Goal: Find specific page/section: Find specific page/section

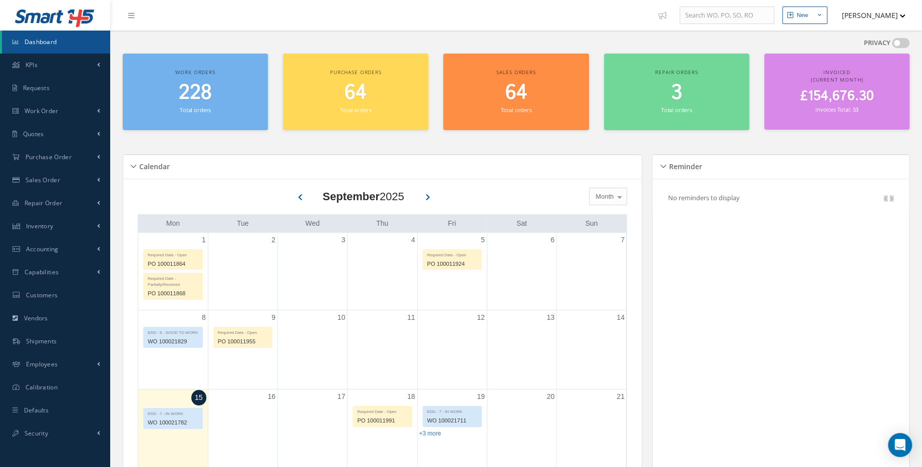
click at [237, 86] on h2 "228" at bounding box center [195, 93] width 135 height 24
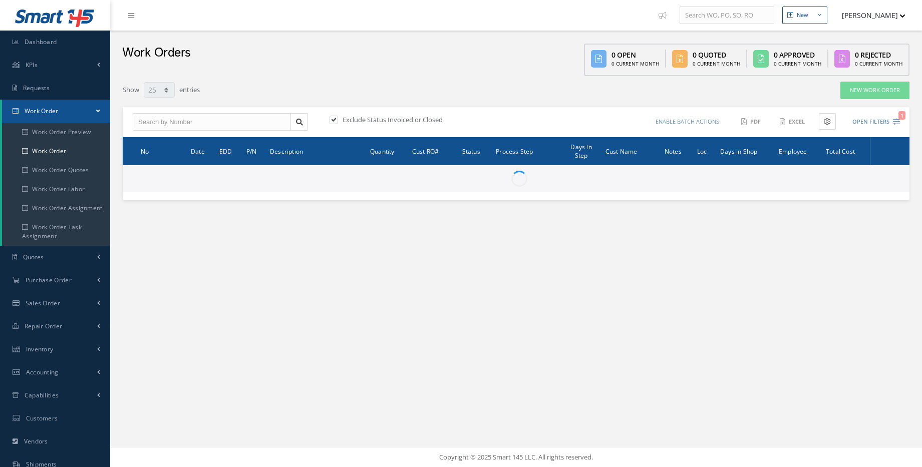
select select "25"
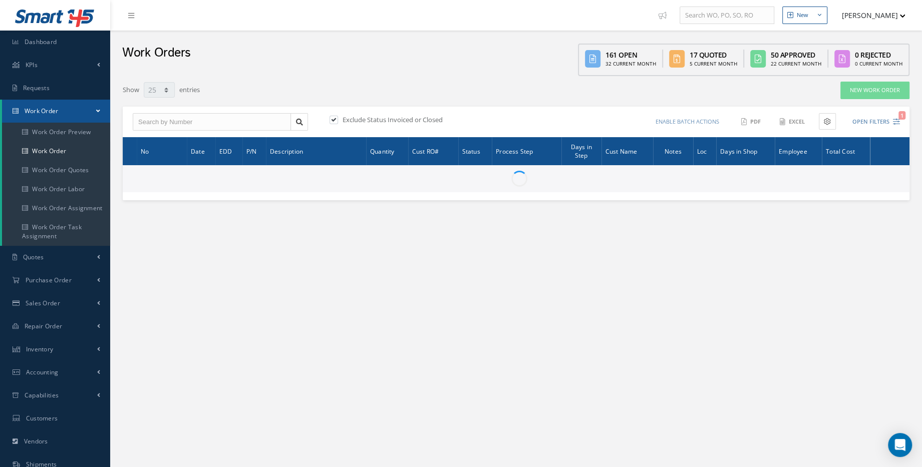
type input "All Work Request"
type input "All Work Performed"
type input "All Status"
type input "WO Part Status"
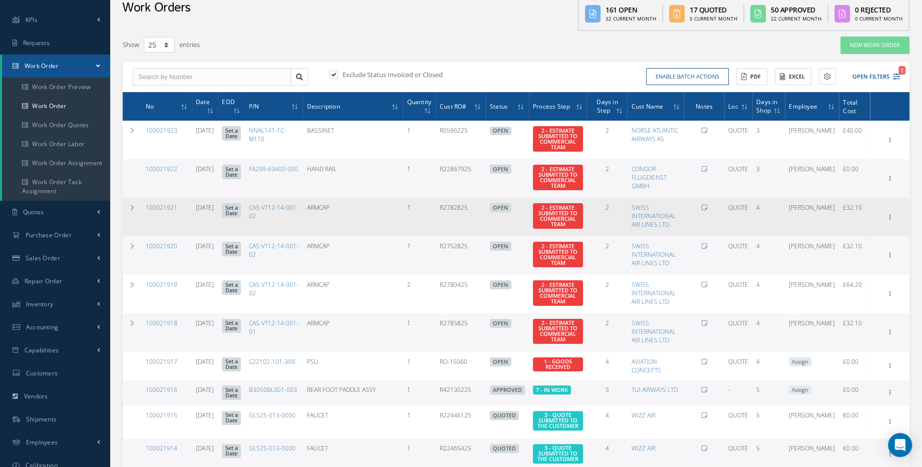
scroll to position [91, 0]
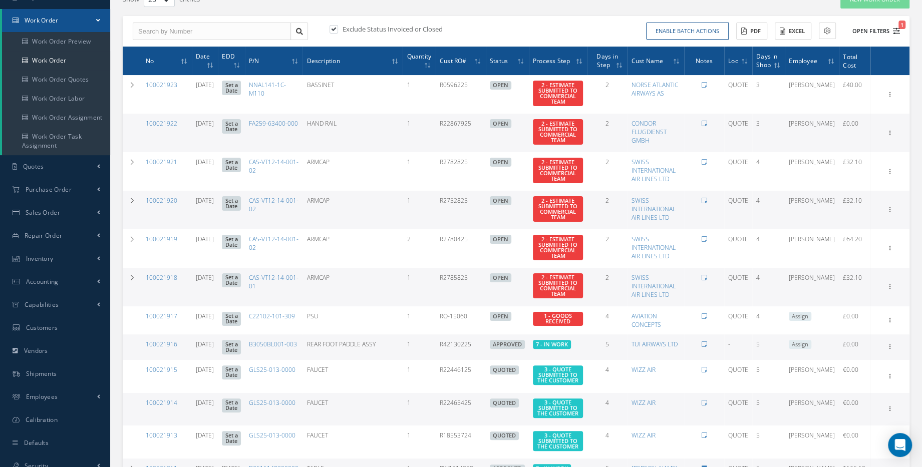
click at [890, 27] on button "Open Filters 1" at bounding box center [872, 31] width 57 height 17
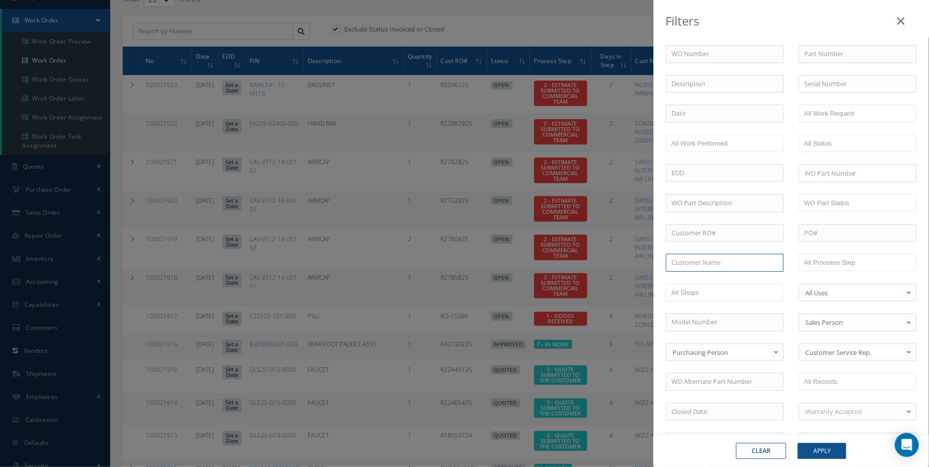
click at [720, 264] on input "text" at bounding box center [725, 263] width 118 height 18
type input "TUI"
click at [836, 456] on button "Apply" at bounding box center [821, 451] width 49 height 16
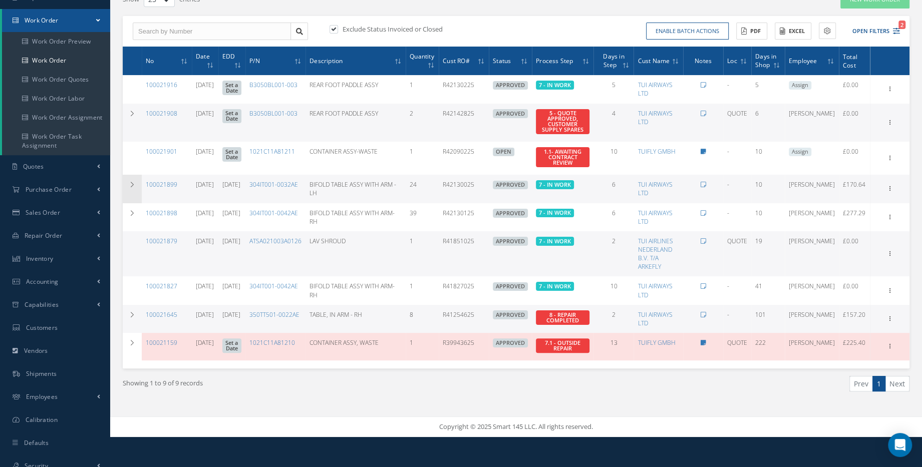
click at [133, 187] on td at bounding box center [132, 189] width 19 height 28
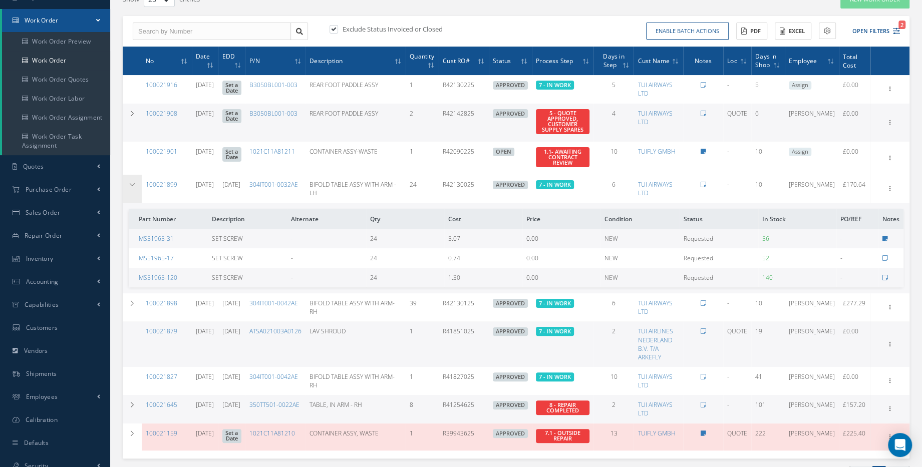
click at [133, 187] on td at bounding box center [132, 189] width 19 height 28
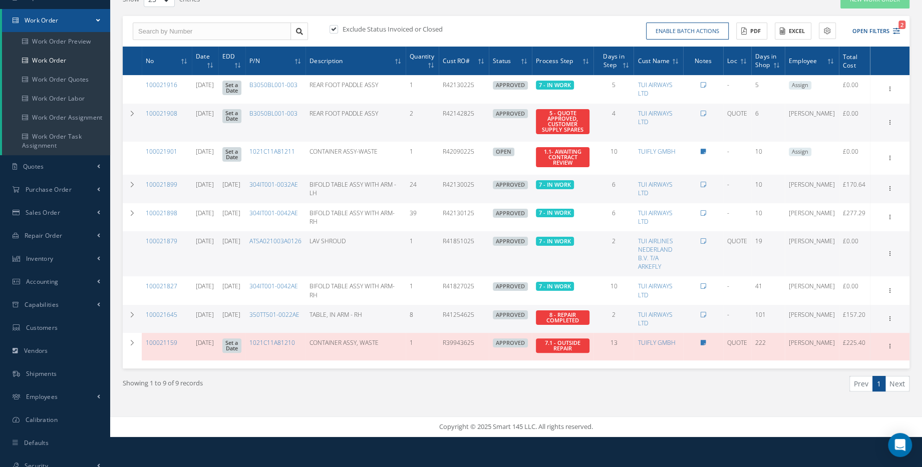
click at [143, 185] on td "100021899" at bounding box center [167, 189] width 50 height 28
